Goal: Task Accomplishment & Management: Manage account settings

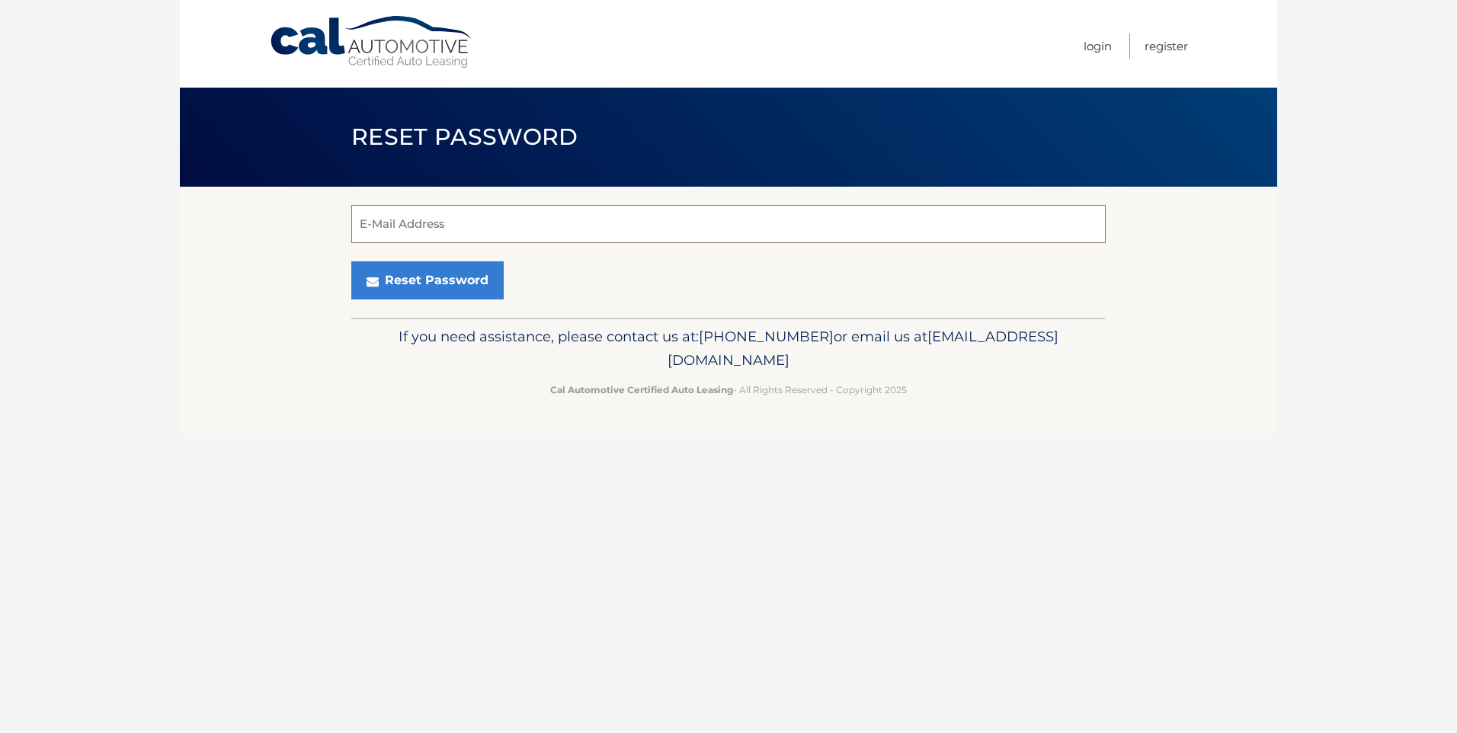
click at [571, 219] on input "E-Mail Address" at bounding box center [728, 224] width 754 height 38
type input "[EMAIL_ADDRESS][DOMAIN_NAME]"
click at [469, 272] on button "Reset Password" at bounding box center [427, 280] width 152 height 38
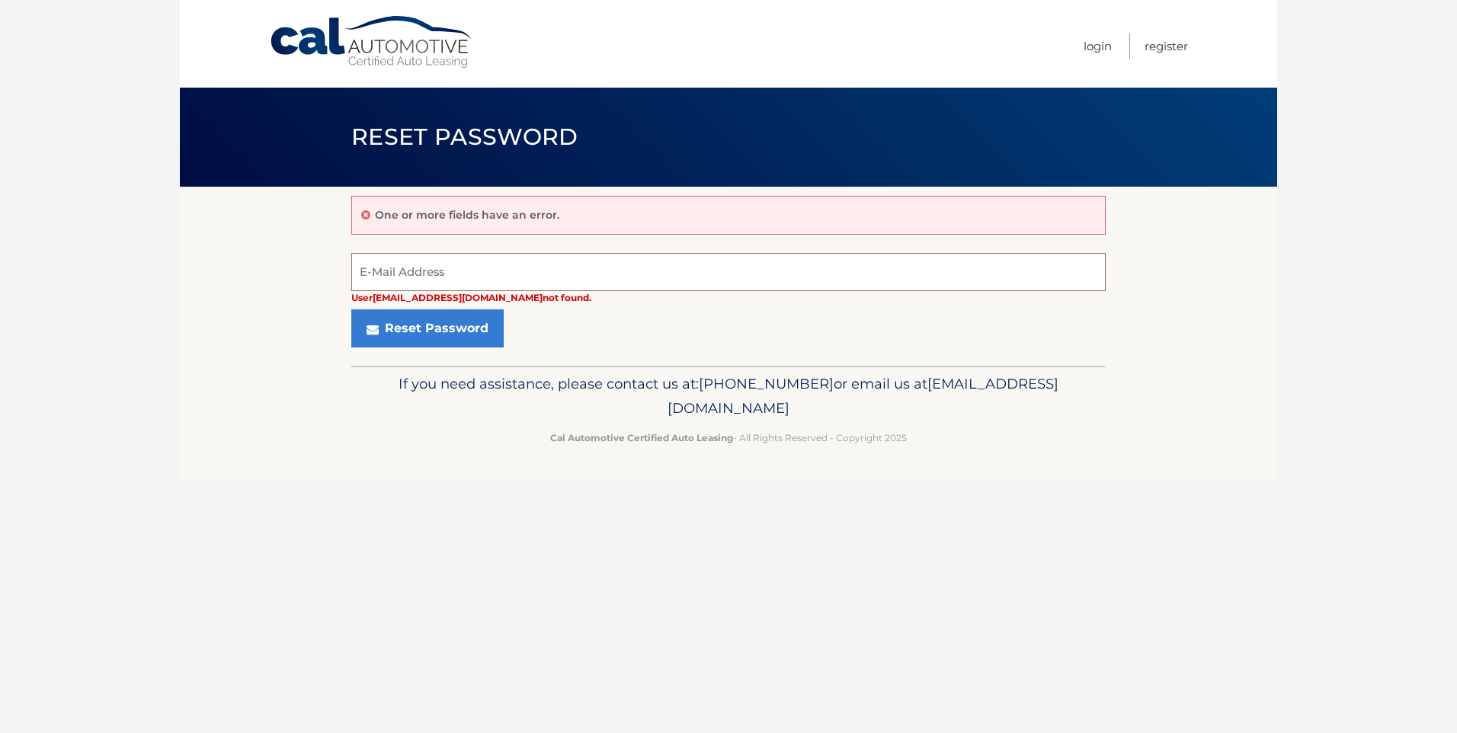
click at [526, 275] on input "E-Mail Address" at bounding box center [728, 272] width 754 height 38
type input "[EMAIL_ADDRESS][DOMAIN_NAME]"
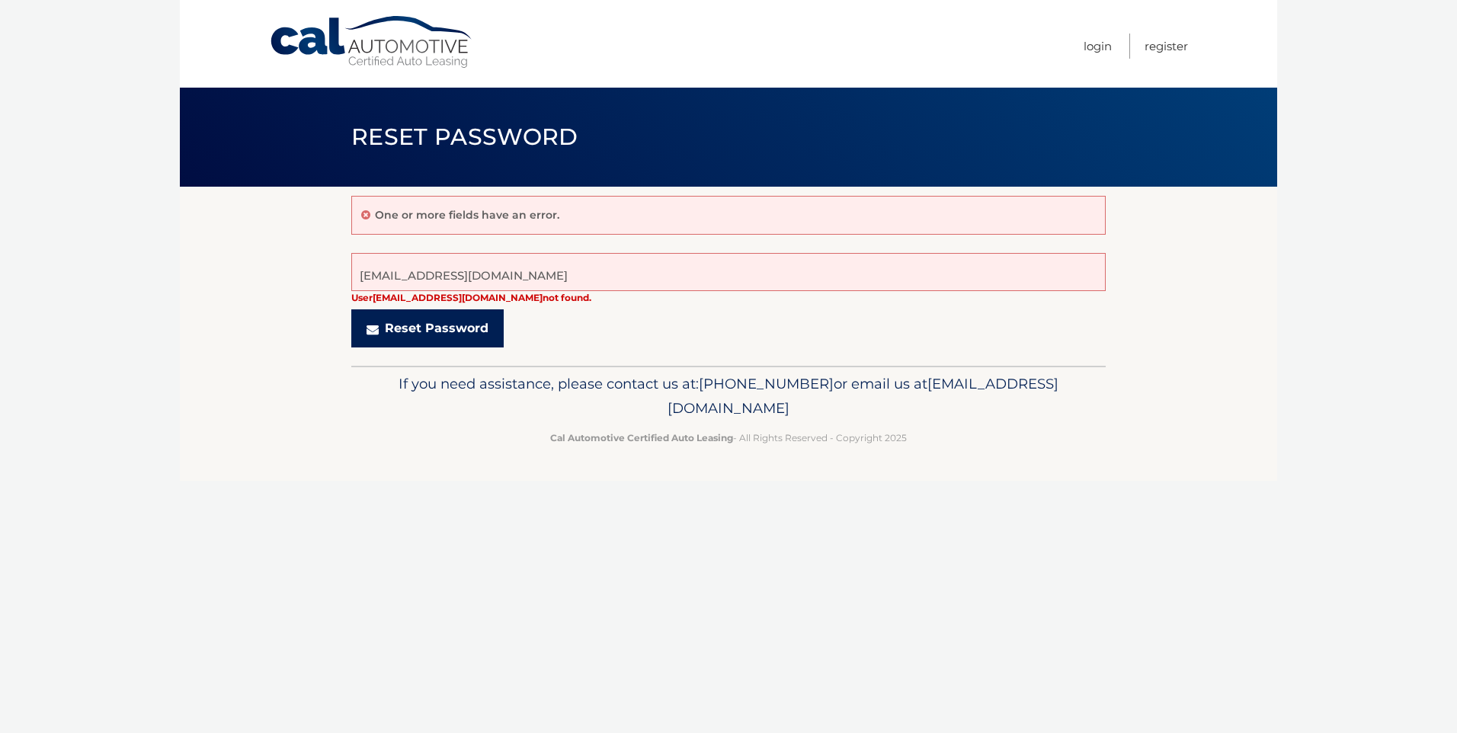
click at [434, 332] on button "Reset Password" at bounding box center [427, 328] width 152 height 38
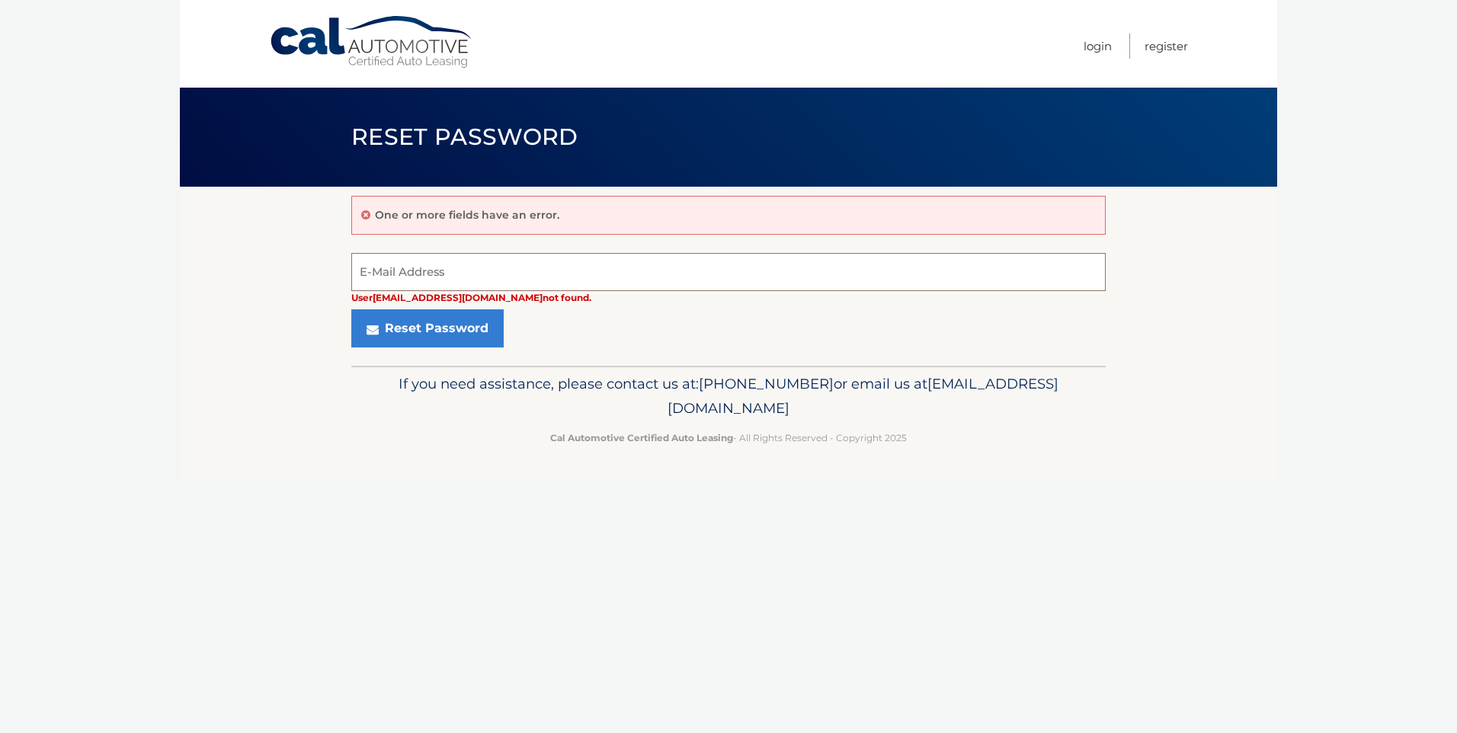
click at [464, 264] on input "E-Mail Address" at bounding box center [728, 272] width 754 height 38
type input "[EMAIL_ADDRESS][DOMAIN_NAME]"
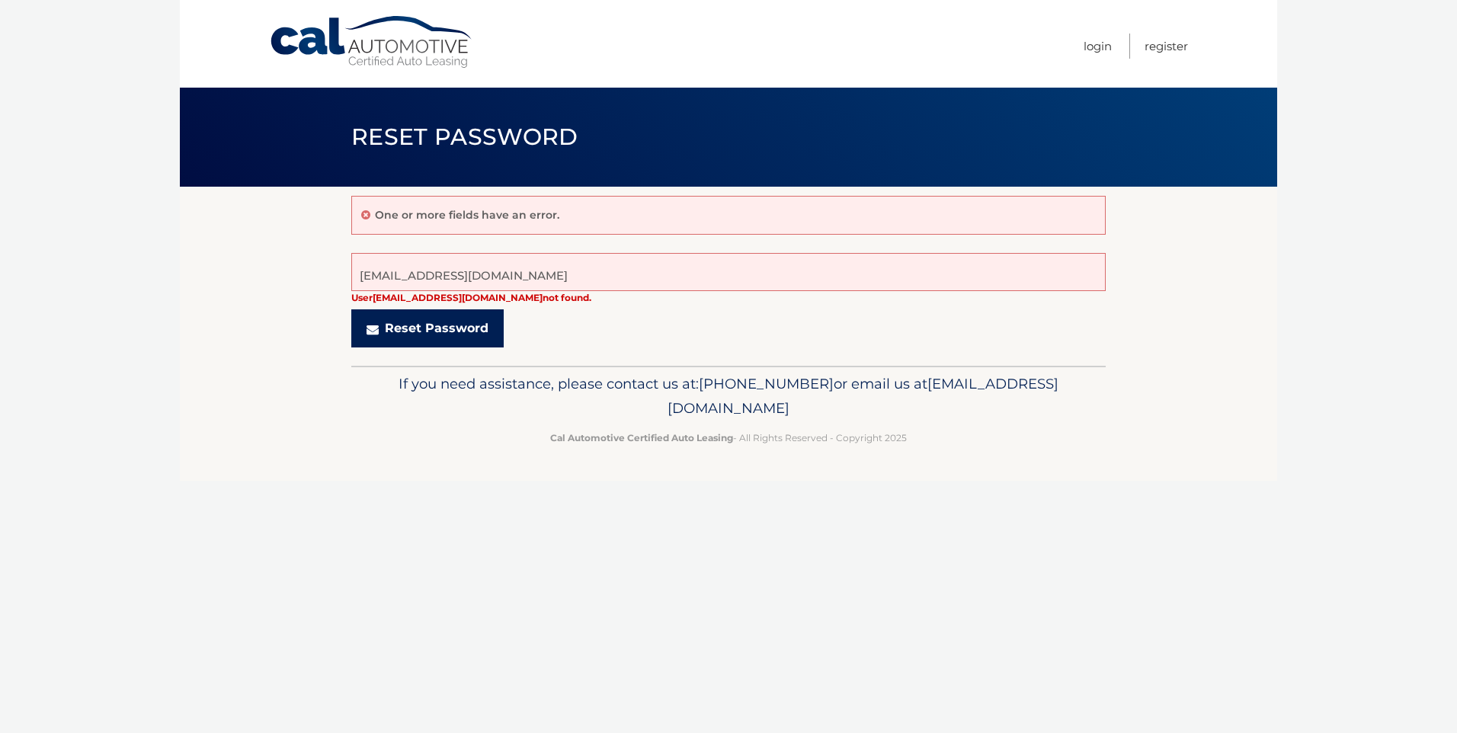
click at [485, 328] on button "Reset Password" at bounding box center [427, 328] width 152 height 38
click at [387, 322] on button "Reset Password" at bounding box center [427, 328] width 152 height 38
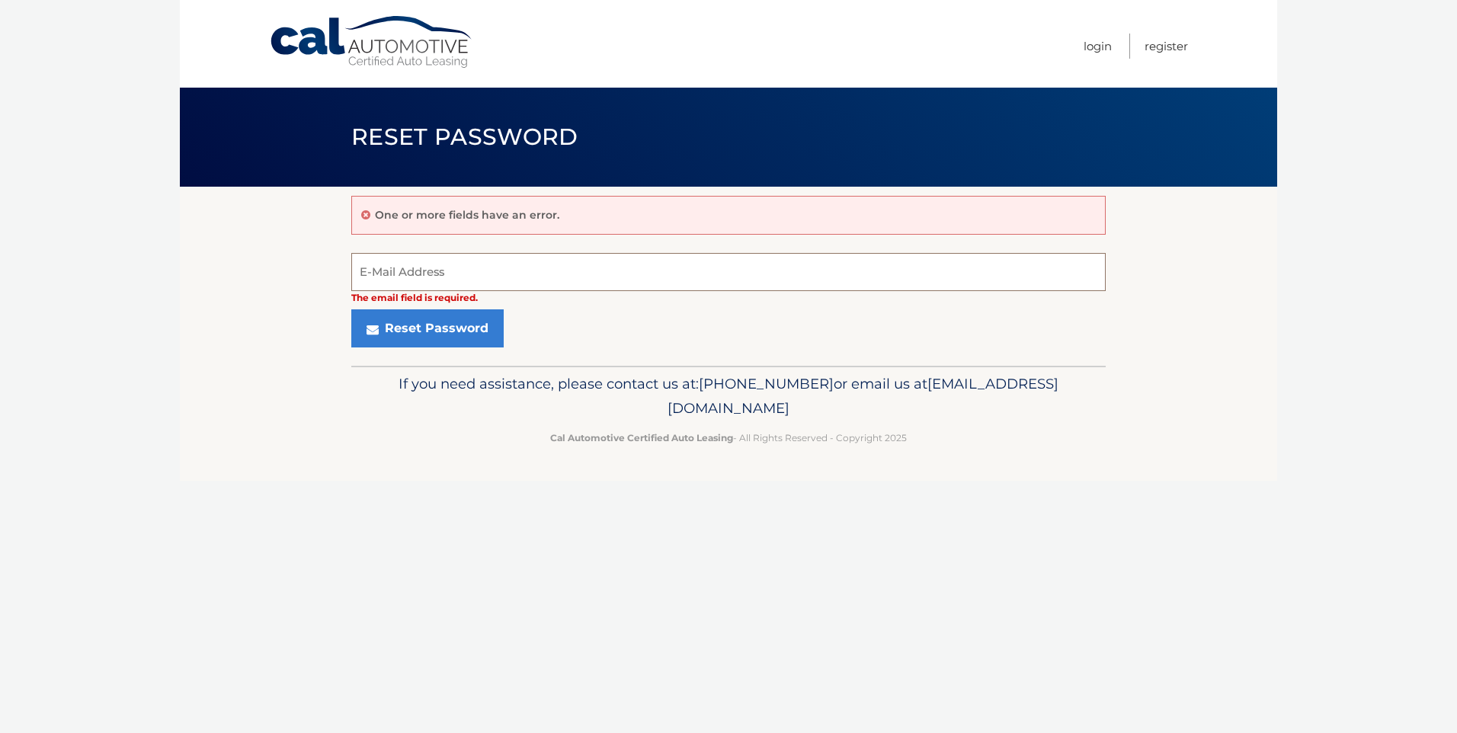
click at [434, 270] on input "E-Mail Address" at bounding box center [728, 272] width 754 height 38
type input "[EMAIL_ADDRESS][DOMAIN_NAME]"
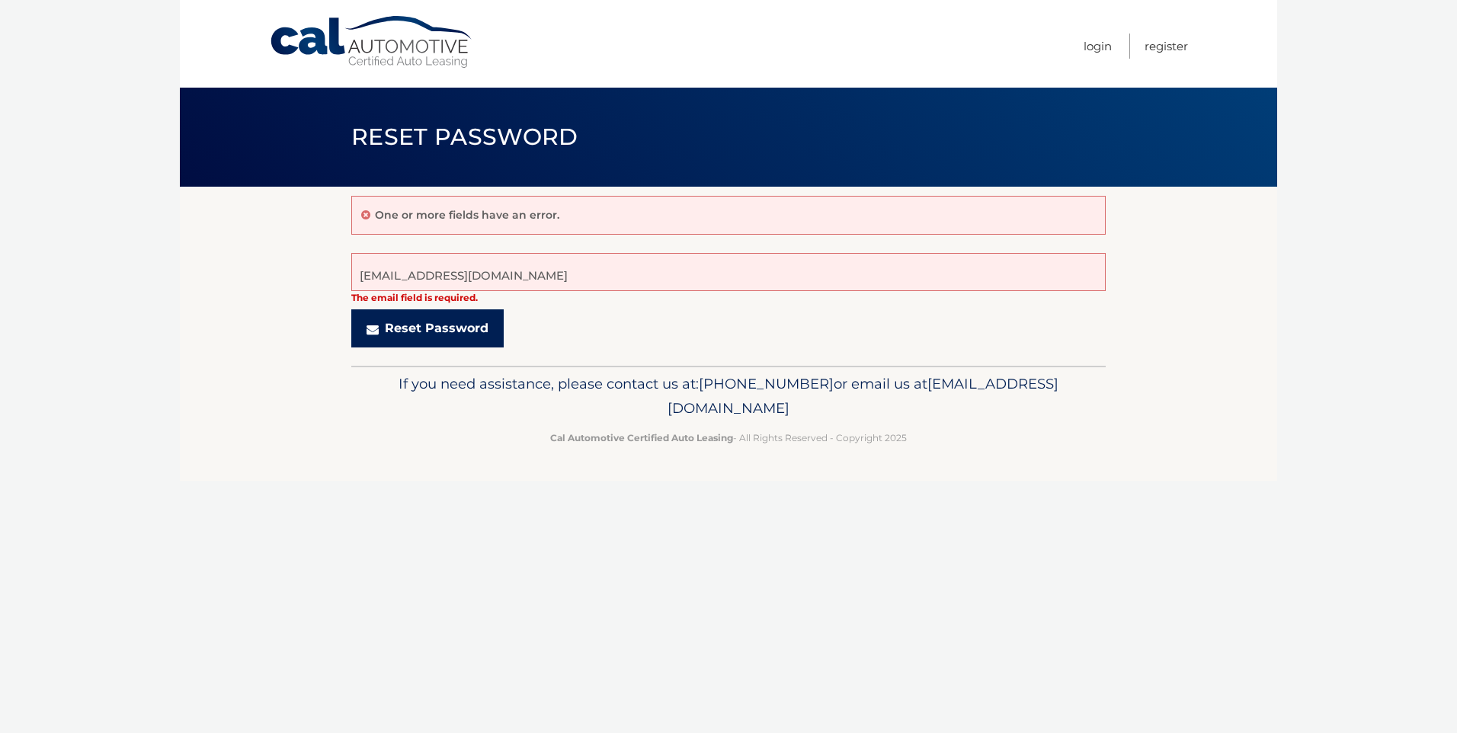
click at [387, 338] on button "Reset Password" at bounding box center [427, 328] width 152 height 38
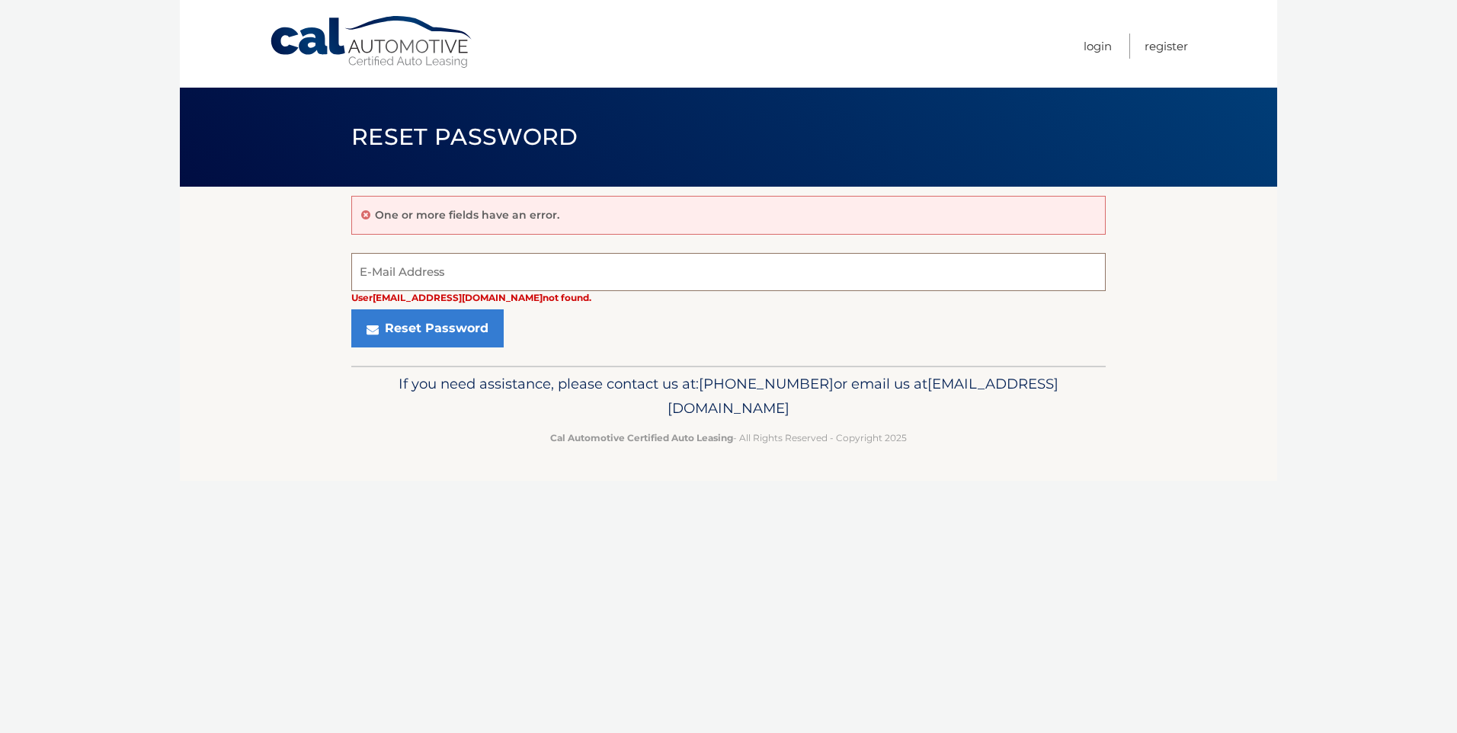
click at [559, 270] on input "E-Mail Address" at bounding box center [728, 272] width 754 height 38
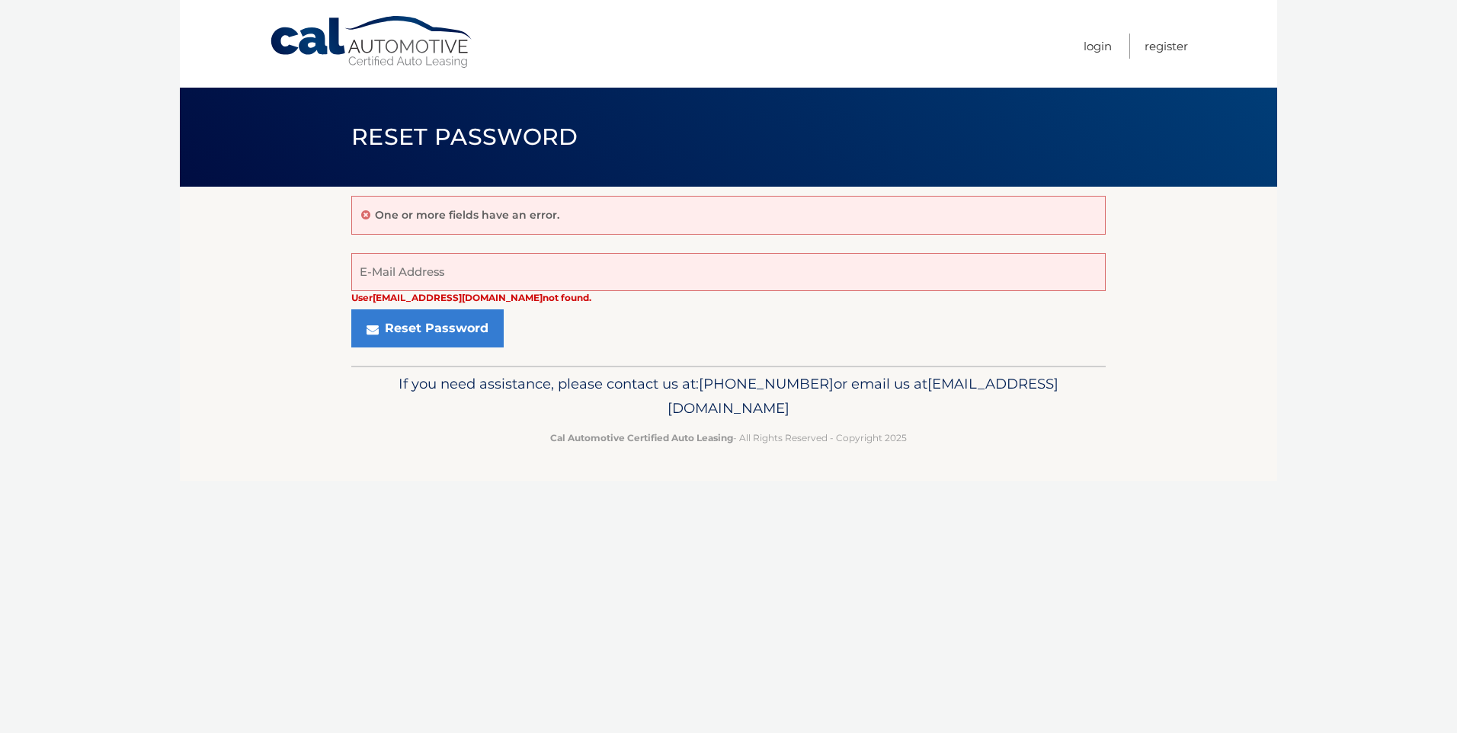
click at [845, 328] on div "Reset Password" at bounding box center [728, 328] width 754 height 38
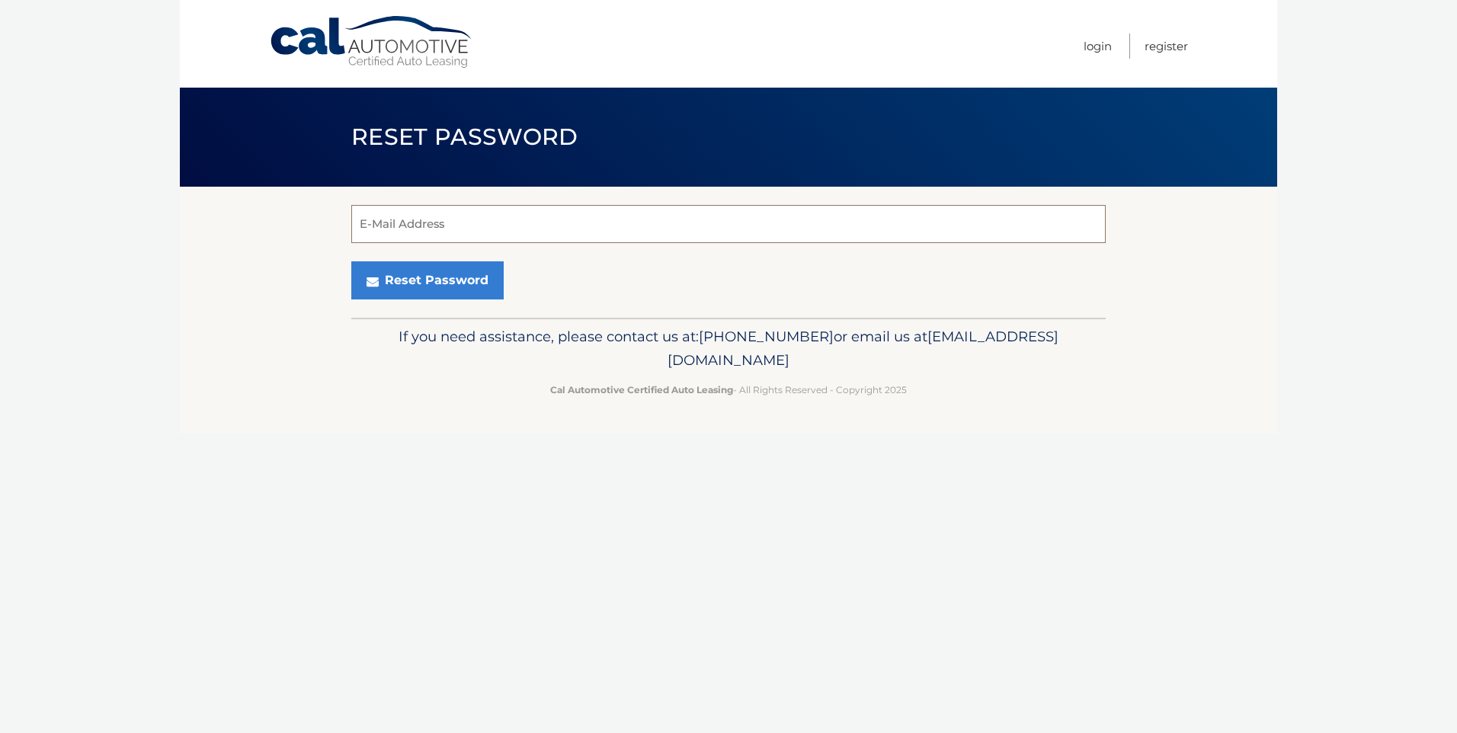
click at [471, 220] on input "E-Mail Address" at bounding box center [728, 224] width 754 height 38
type input "[EMAIL_ADDRESS][DOMAIN_NAME]"
click at [452, 290] on button "Reset Password" at bounding box center [427, 280] width 152 height 38
click at [480, 236] on input "E-Mail Address" at bounding box center [728, 224] width 754 height 38
click at [446, 277] on button "Reset Password" at bounding box center [427, 280] width 152 height 38
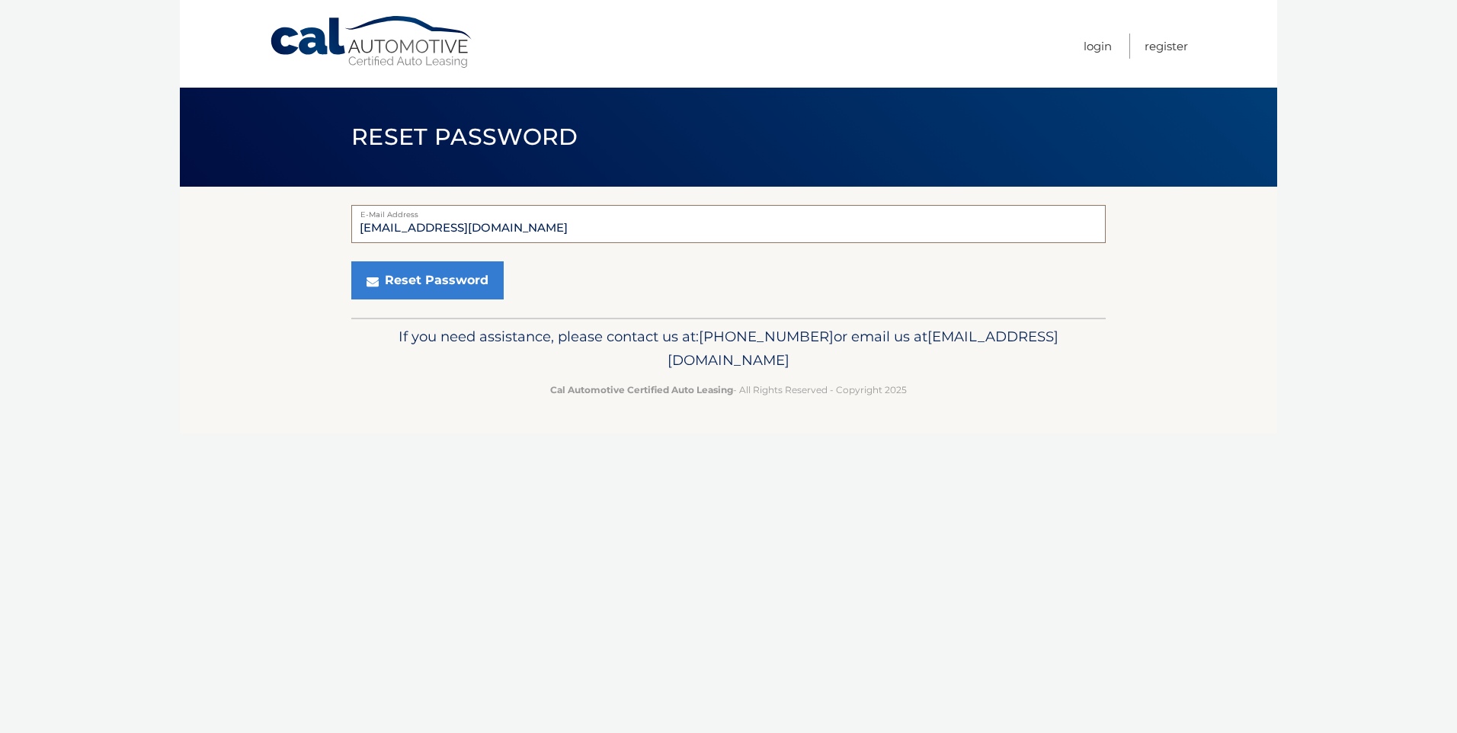
drag, startPoint x: 515, startPoint y: 208, endPoint x: 168, endPoint y: 206, distance: 347.5
click at [168, 206] on body "Cal Automotive Menu Login Register Reset Password" at bounding box center [728, 366] width 1457 height 733
type input "[EMAIL_ADDRESS][DOMAIN_NAME]"
click at [405, 286] on button "Reset Password" at bounding box center [427, 280] width 152 height 38
